Goal: Check status: Check status

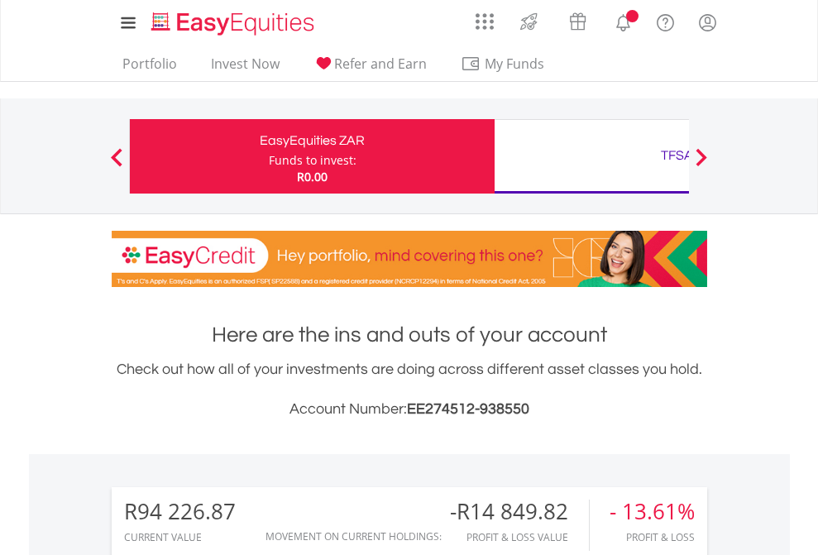
scroll to position [159, 260]
click at [269, 156] on div "Funds to invest:" at bounding box center [313, 160] width 88 height 17
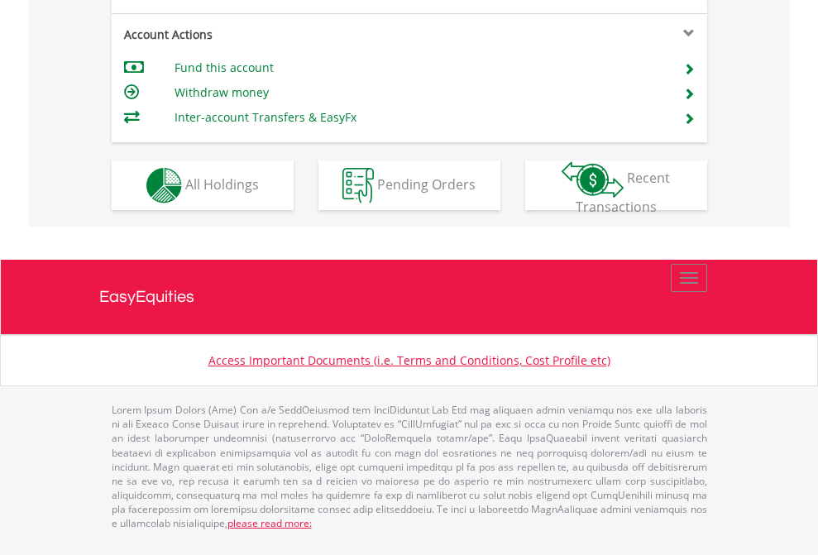
scroll to position [1552, 0]
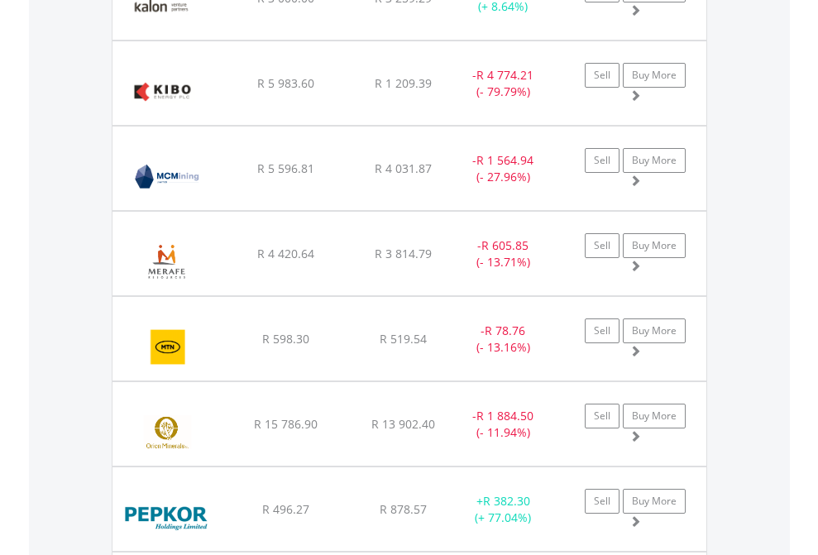
scroll to position [159, 260]
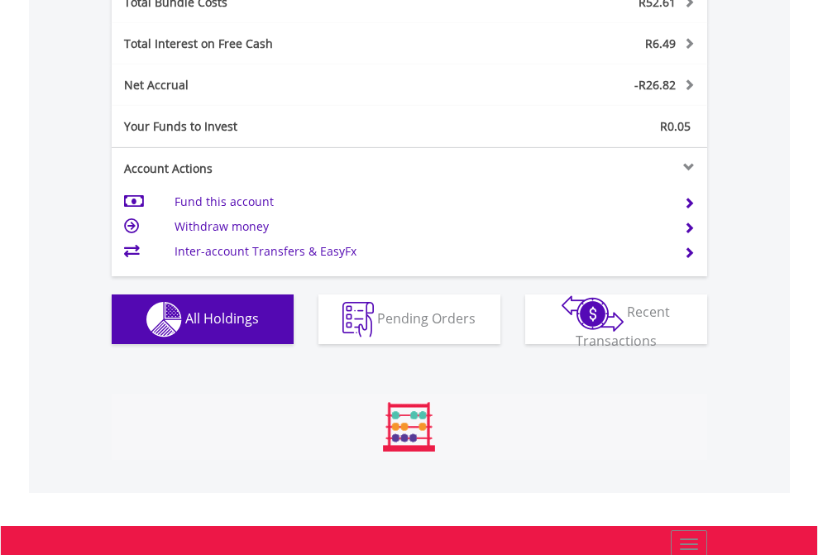
scroll to position [159, 260]
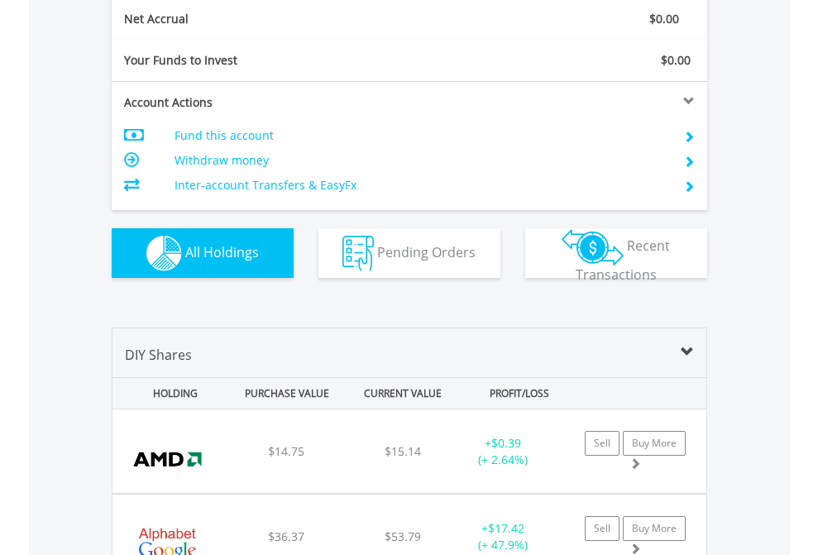
scroll to position [1872, 0]
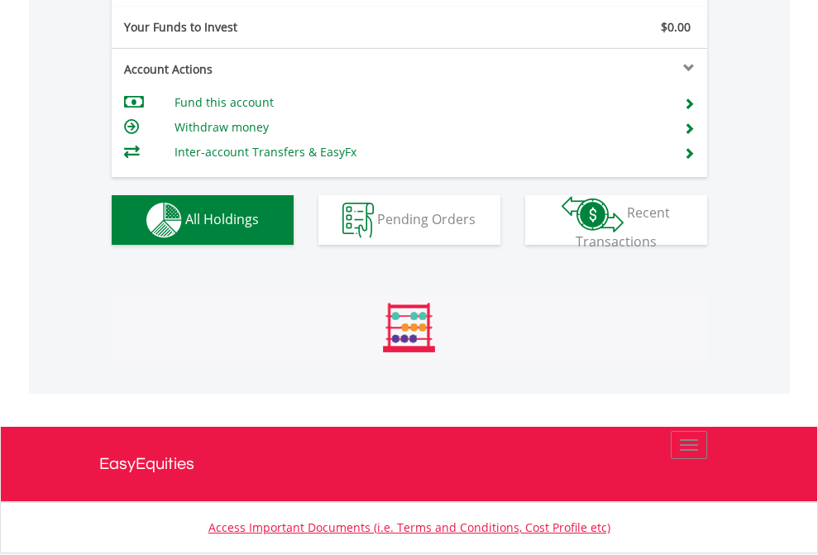
scroll to position [1839, 0]
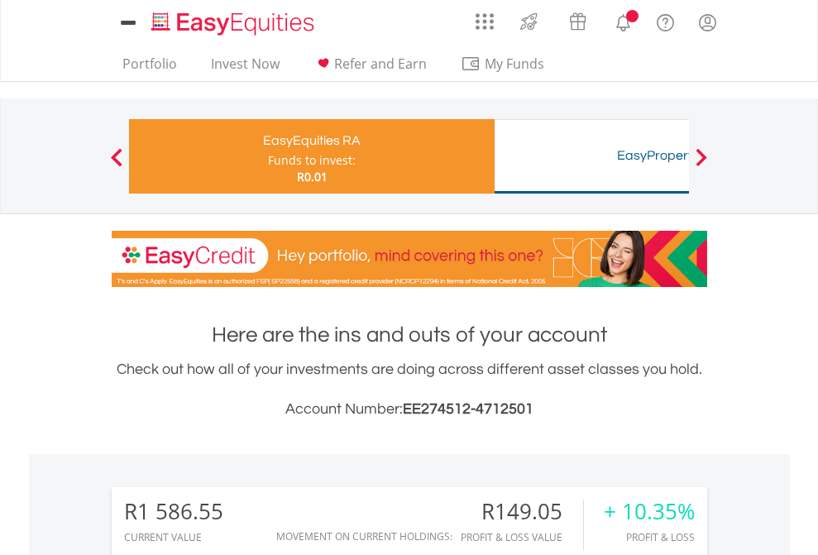
scroll to position [1301, 0]
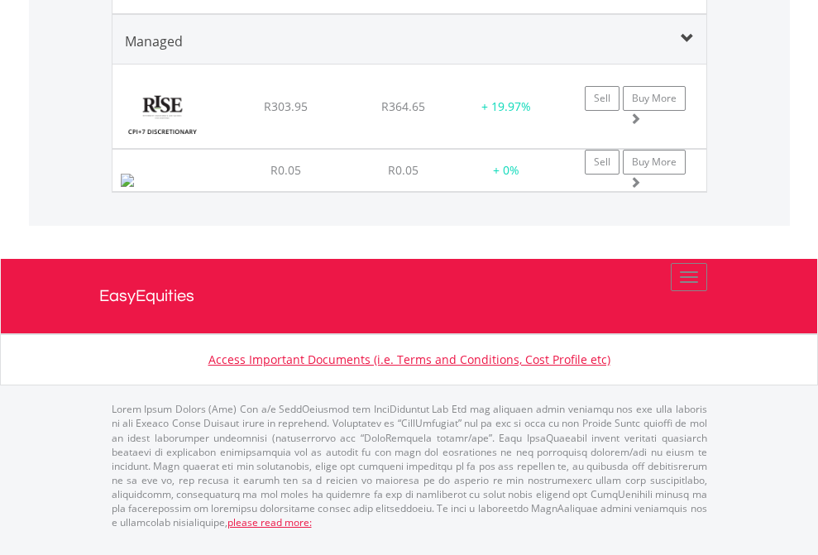
scroll to position [2002, 0]
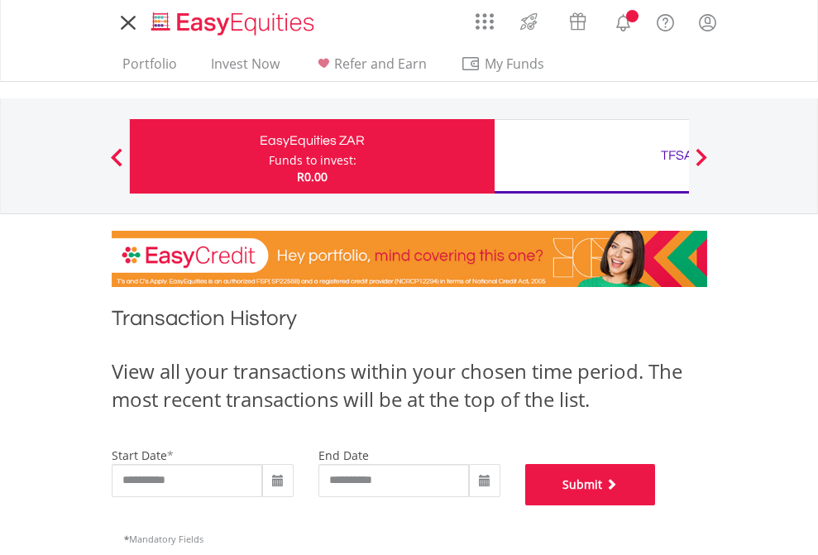
click at [656, 505] on button "Submit" at bounding box center [590, 484] width 131 height 41
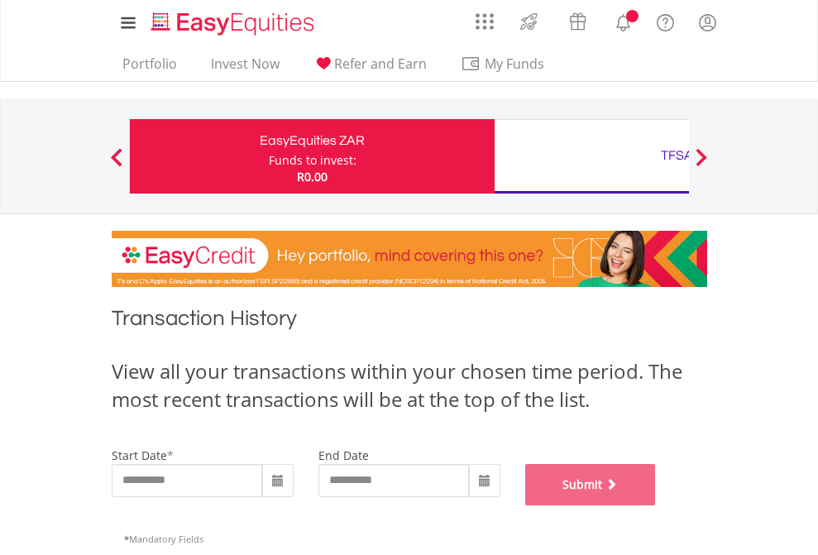
scroll to position [671, 0]
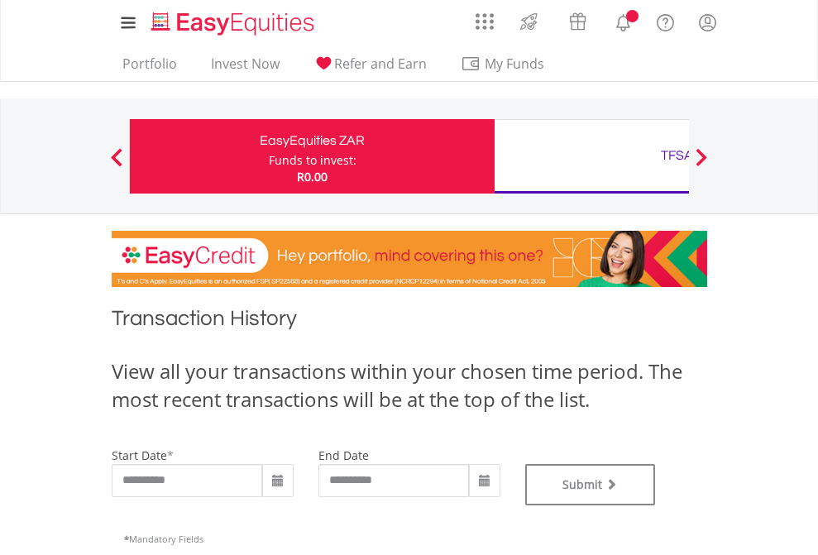
click at [591, 156] on div "TFSA" at bounding box center [676, 155] width 345 height 23
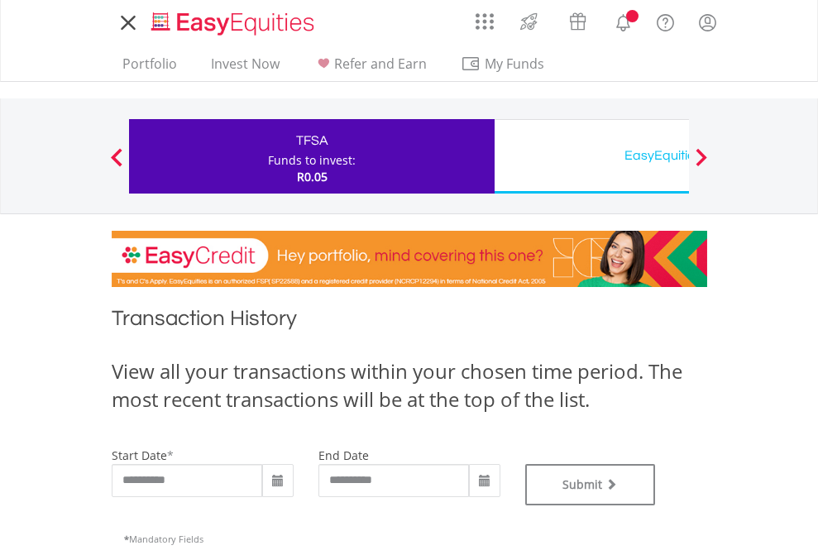
type input "**********"
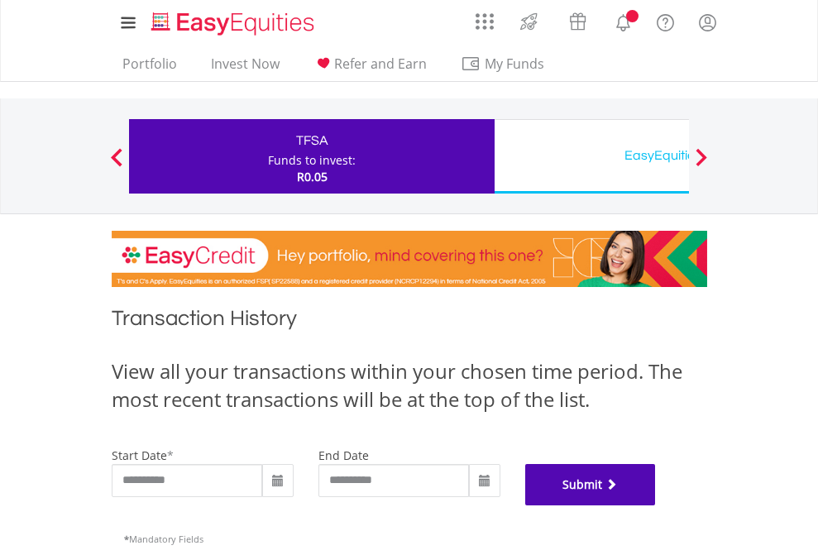
click at [656, 505] on button "Submit" at bounding box center [590, 484] width 131 height 41
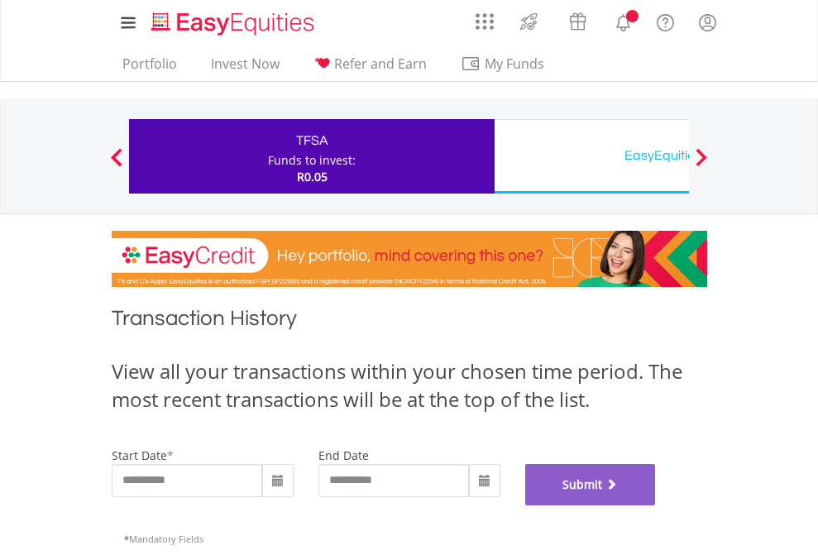
scroll to position [671, 0]
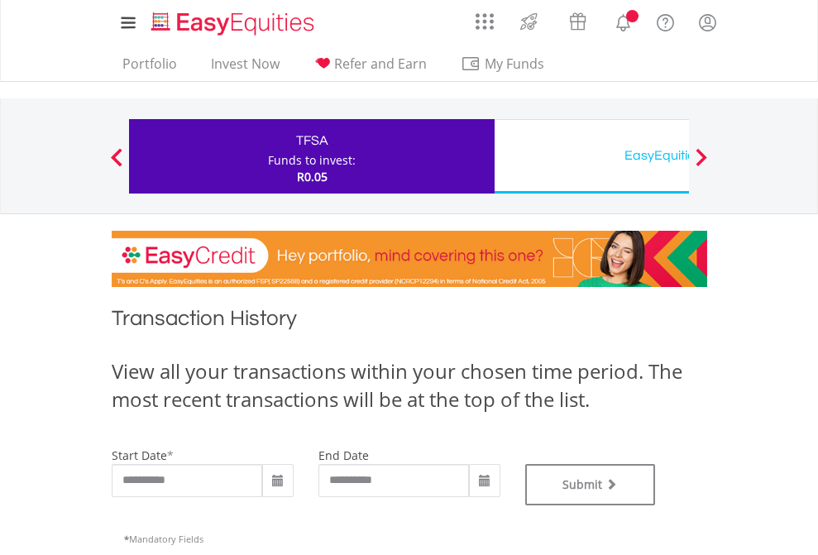
click at [591, 156] on div "EasyEquities USD" at bounding box center [676, 155] width 345 height 23
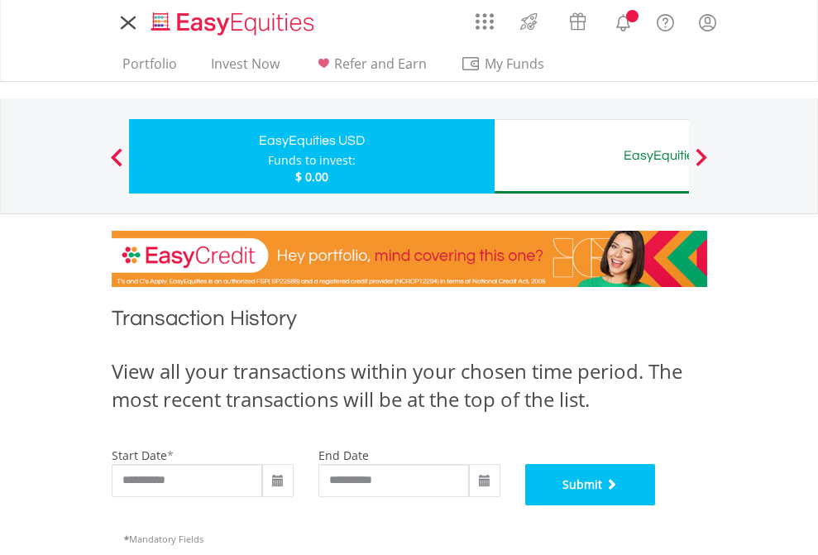
click at [656, 505] on button "Submit" at bounding box center [590, 484] width 131 height 41
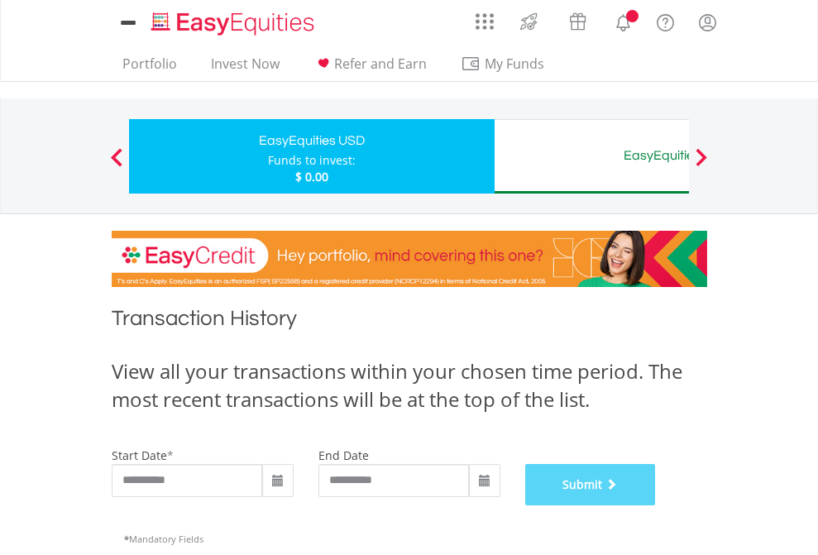
scroll to position [671, 0]
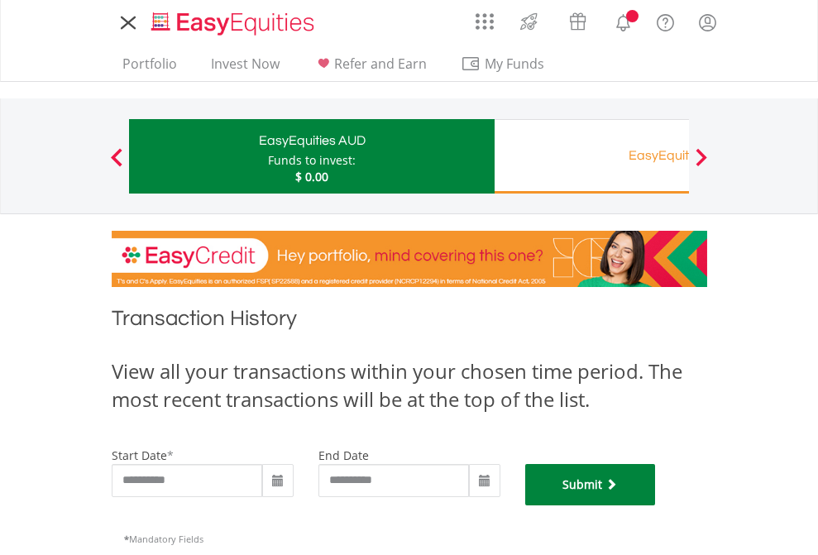
click at [656, 505] on button "Submit" at bounding box center [590, 484] width 131 height 41
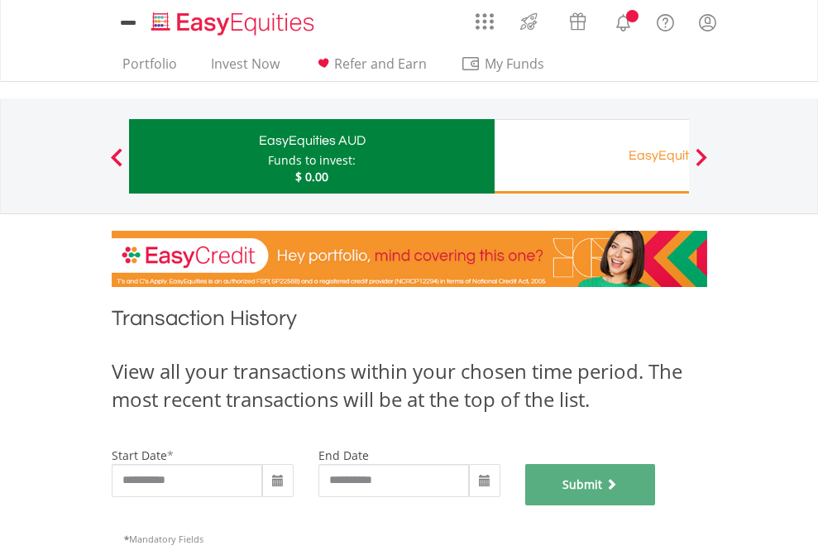
scroll to position [671, 0]
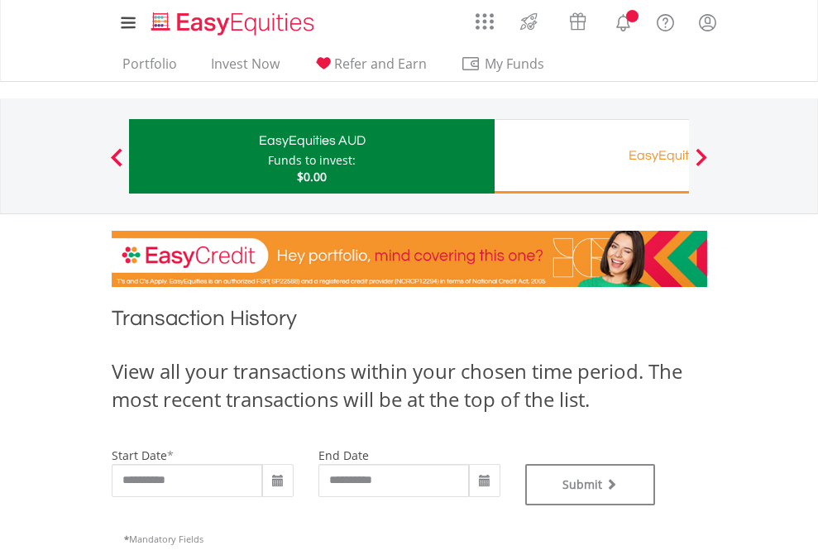
click at [591, 156] on div "EasyEquities RA" at bounding box center [676, 155] width 345 height 23
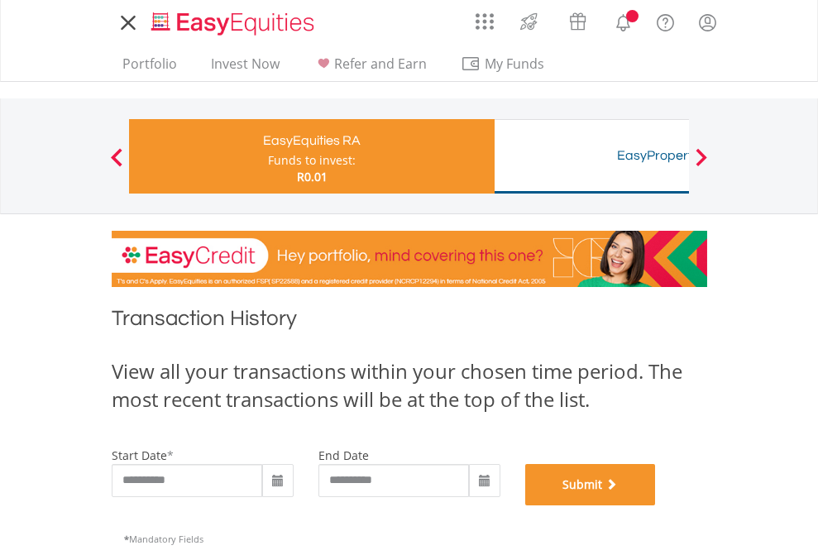
click at [656, 505] on button "Submit" at bounding box center [590, 484] width 131 height 41
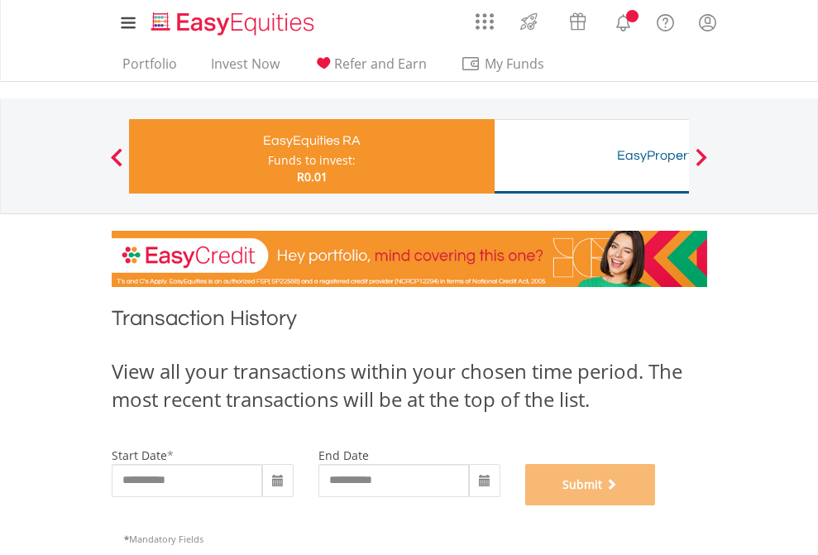
scroll to position [671, 0]
